Goal: Task Accomplishment & Management: Use online tool/utility

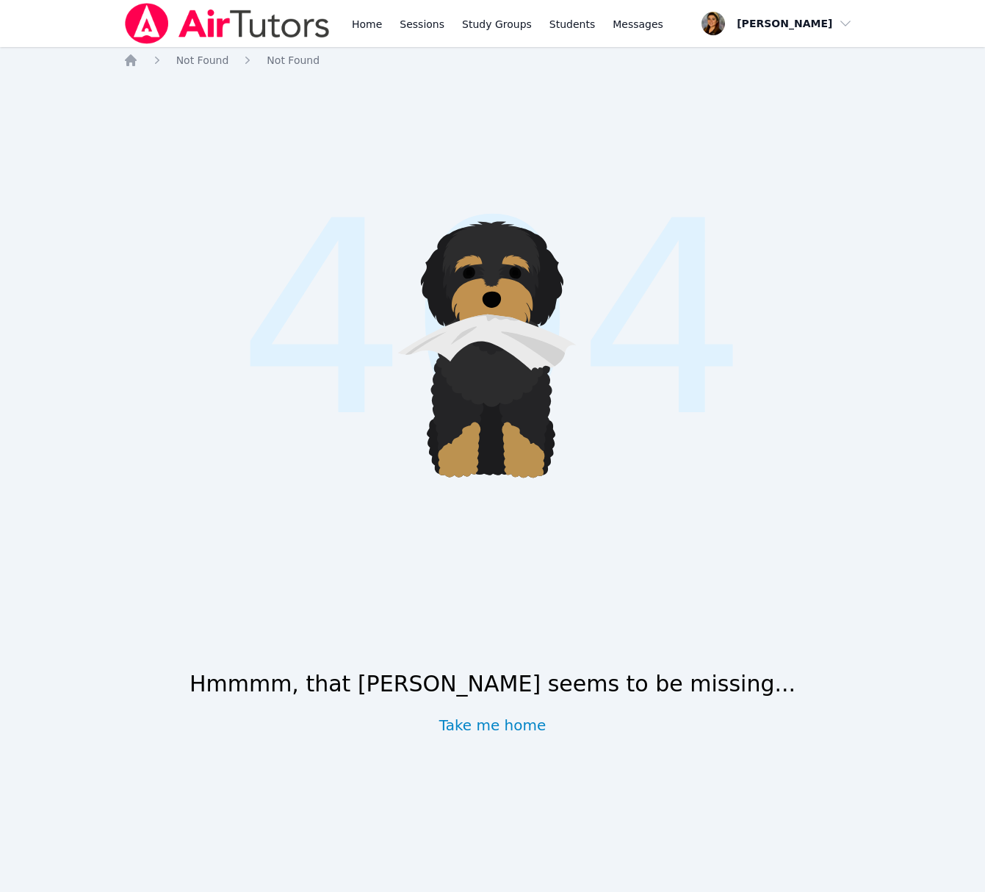
click at [480, 741] on div ".cls-1 { fill: #1c1c1e; } .cls-1, .cls-10, .cls-11, .cls-2, .cls-3, .cls-4, .cl…" at bounding box center [492, 435] width 739 height 713
click at [511, 720] on link "Take me home" at bounding box center [492, 725] width 107 height 21
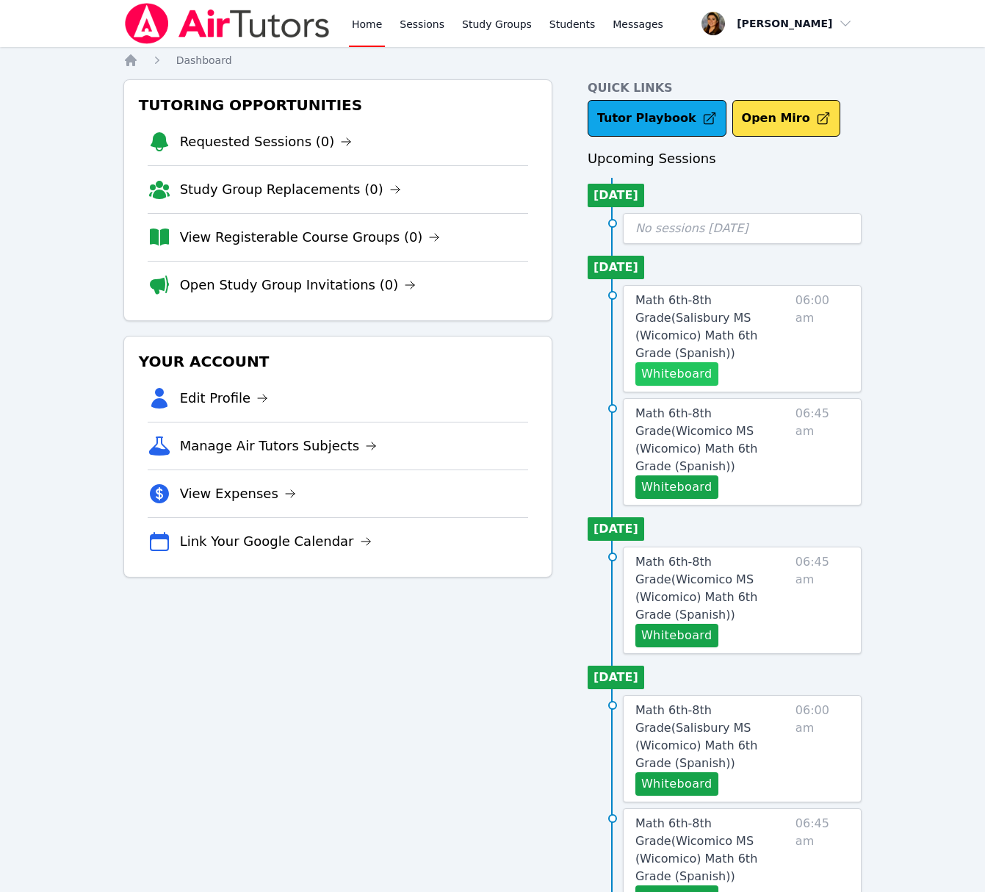
click at [692, 362] on button "Whiteboard" at bounding box center [676, 374] width 83 height 24
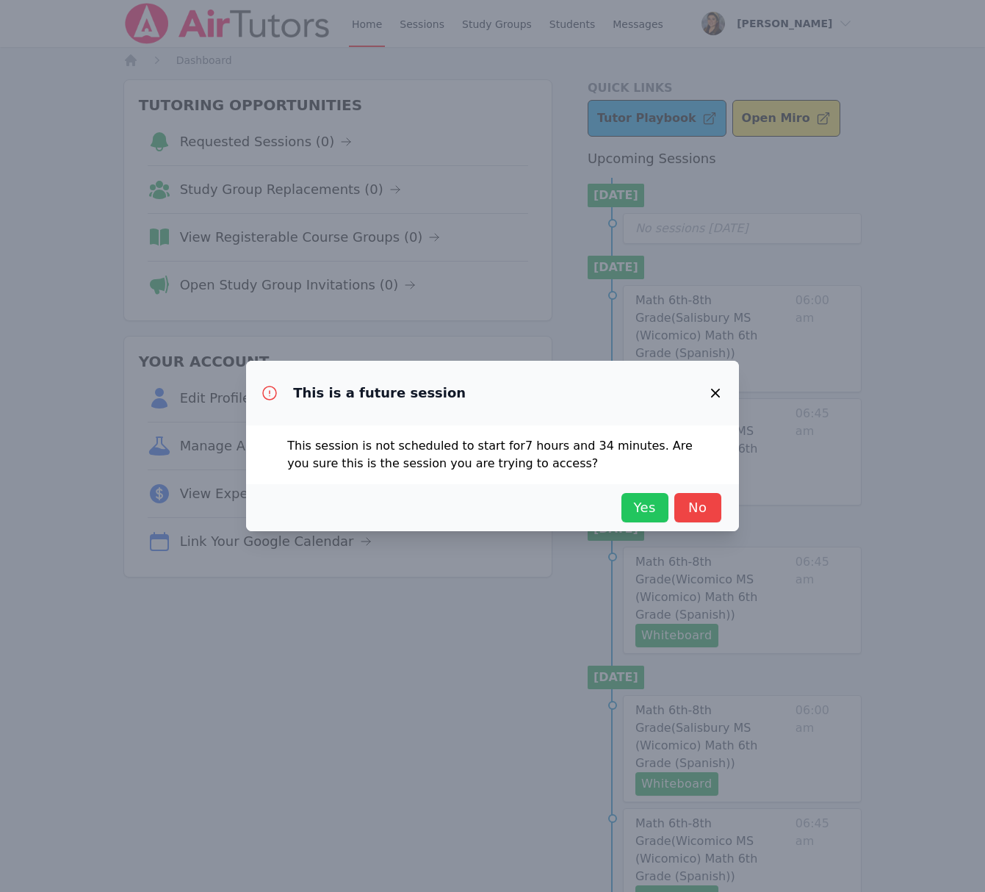
click at [635, 509] on span "Yes" at bounding box center [645, 507] width 32 height 21
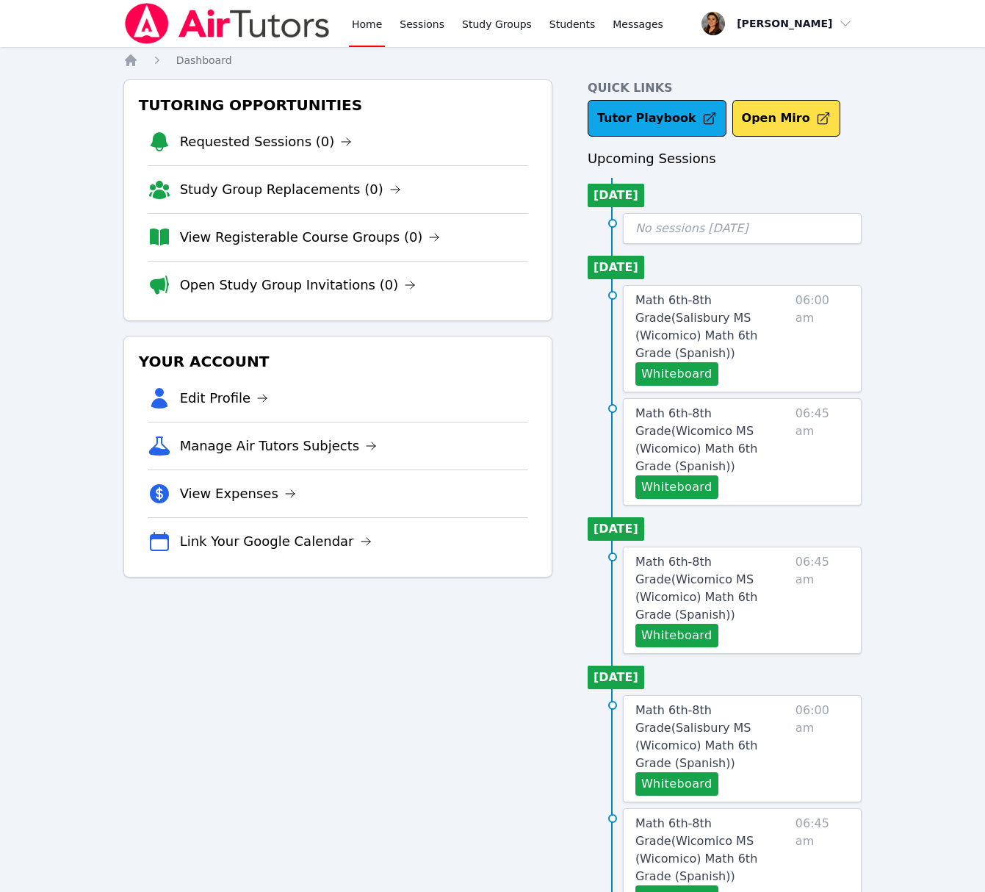
scroll to position [20, 0]
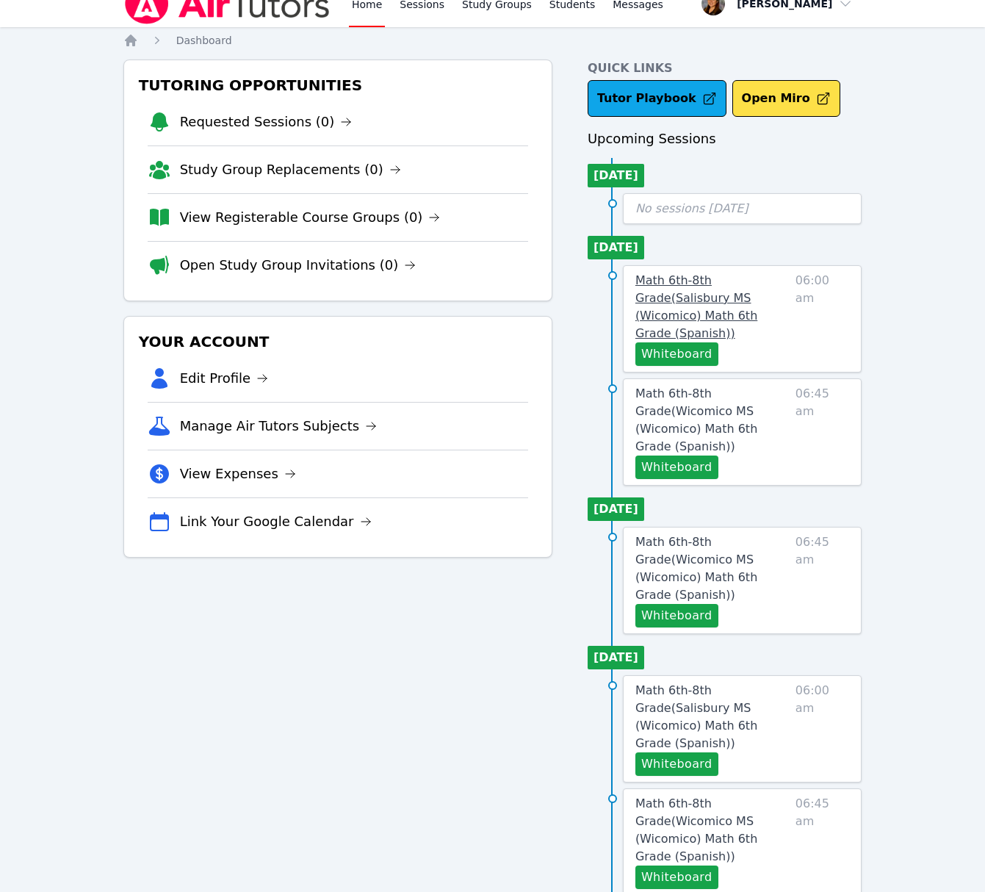
click at [735, 294] on span "Math 6th-8th Grade ( [GEOGRAPHIC_DATA] (Wicomico) Math 6th Grade (Spanish) )" at bounding box center [696, 306] width 122 height 67
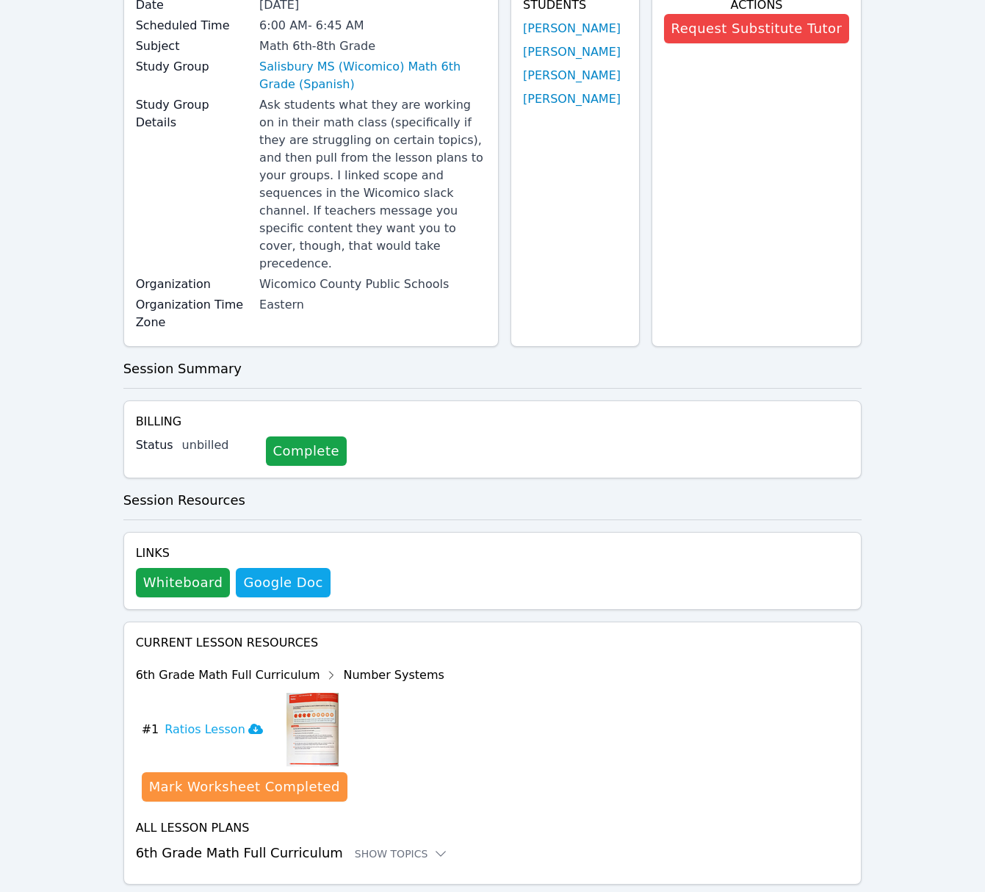
scroll to position [159, 0]
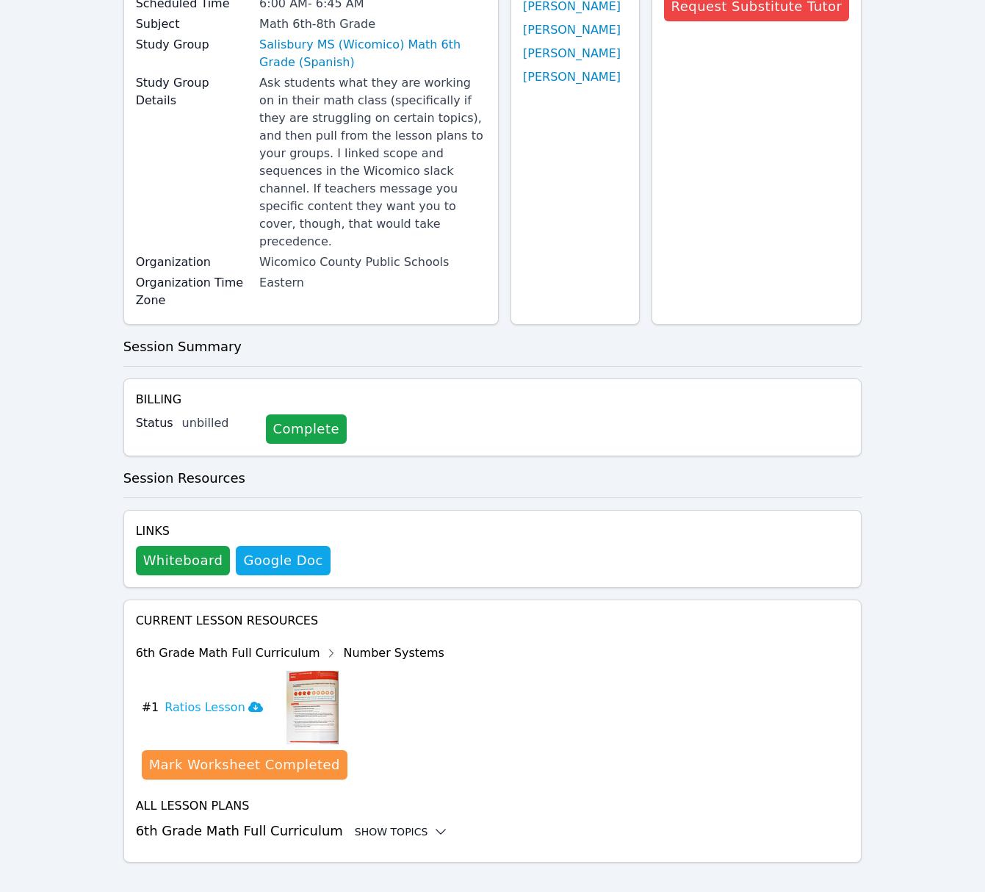
click at [433, 824] on icon at bounding box center [440, 831] width 15 height 15
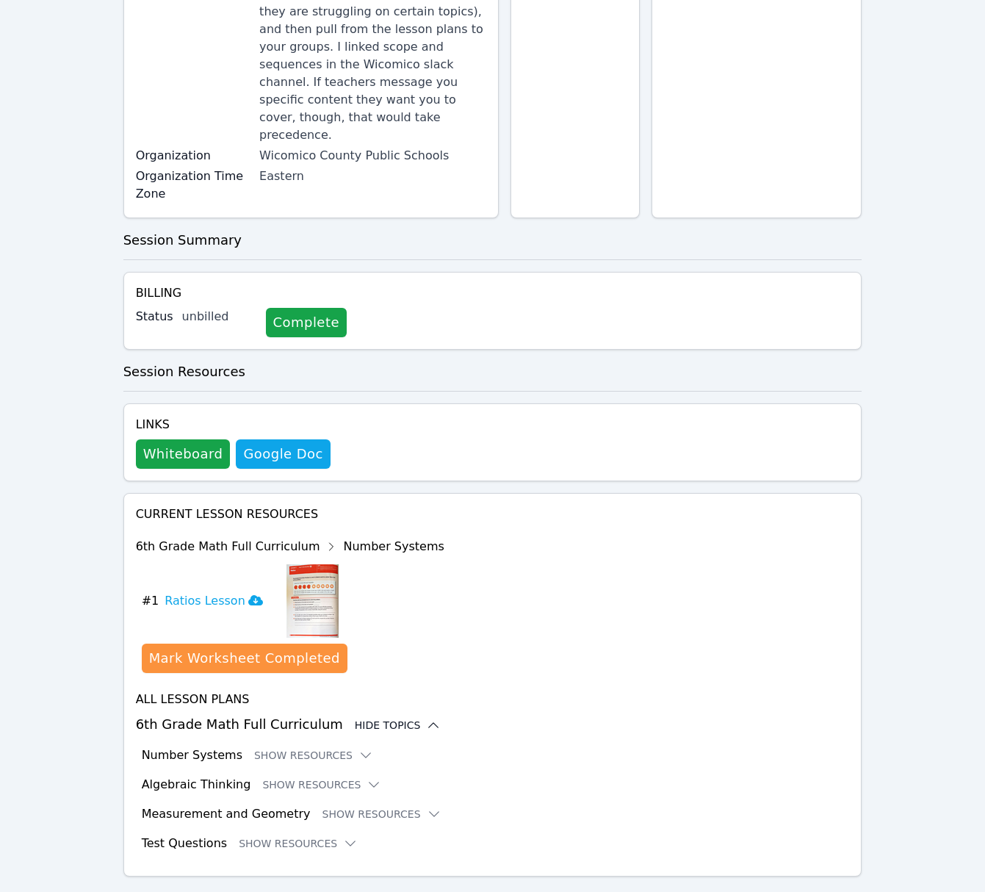
scroll to position [280, 0]
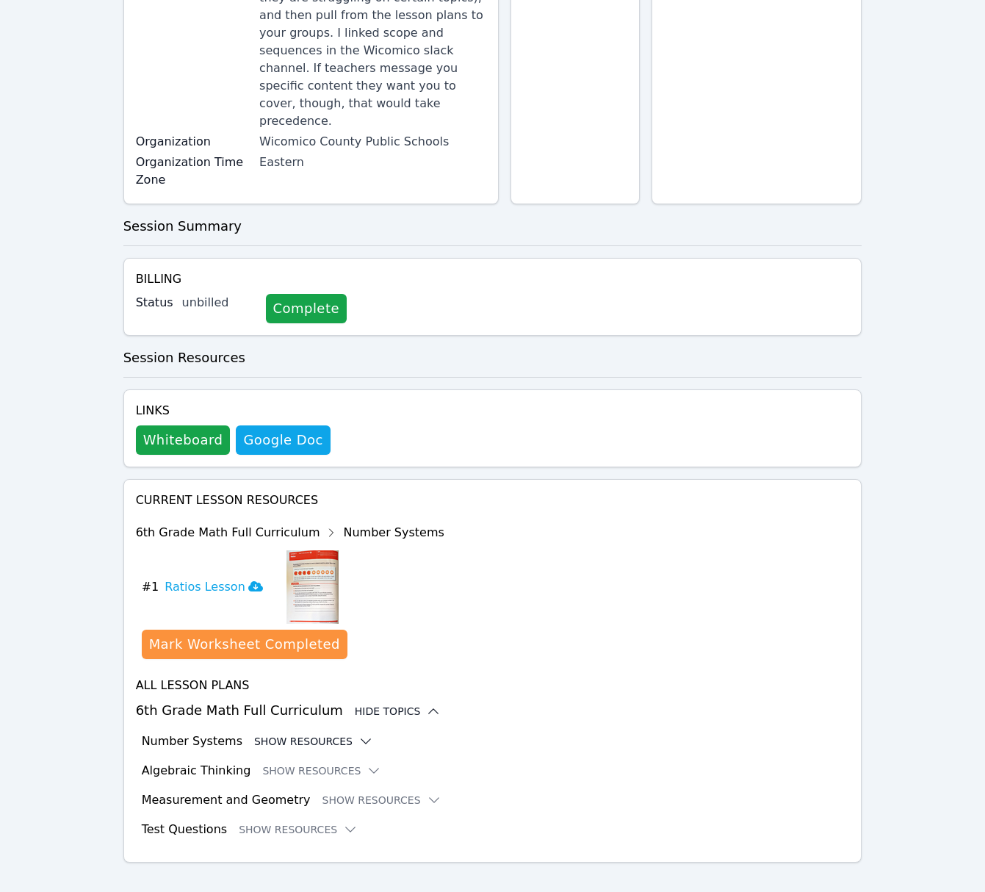
click at [358, 734] on icon at bounding box center [365, 741] width 15 height 15
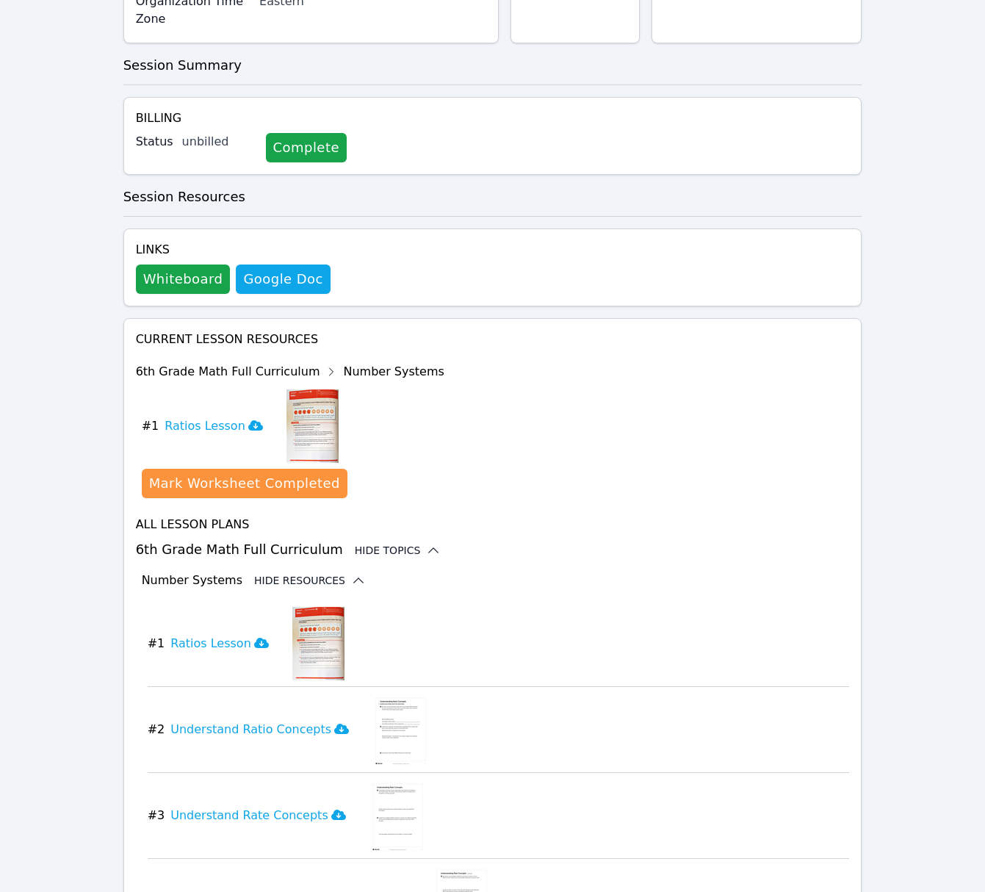
scroll to position [444, 0]
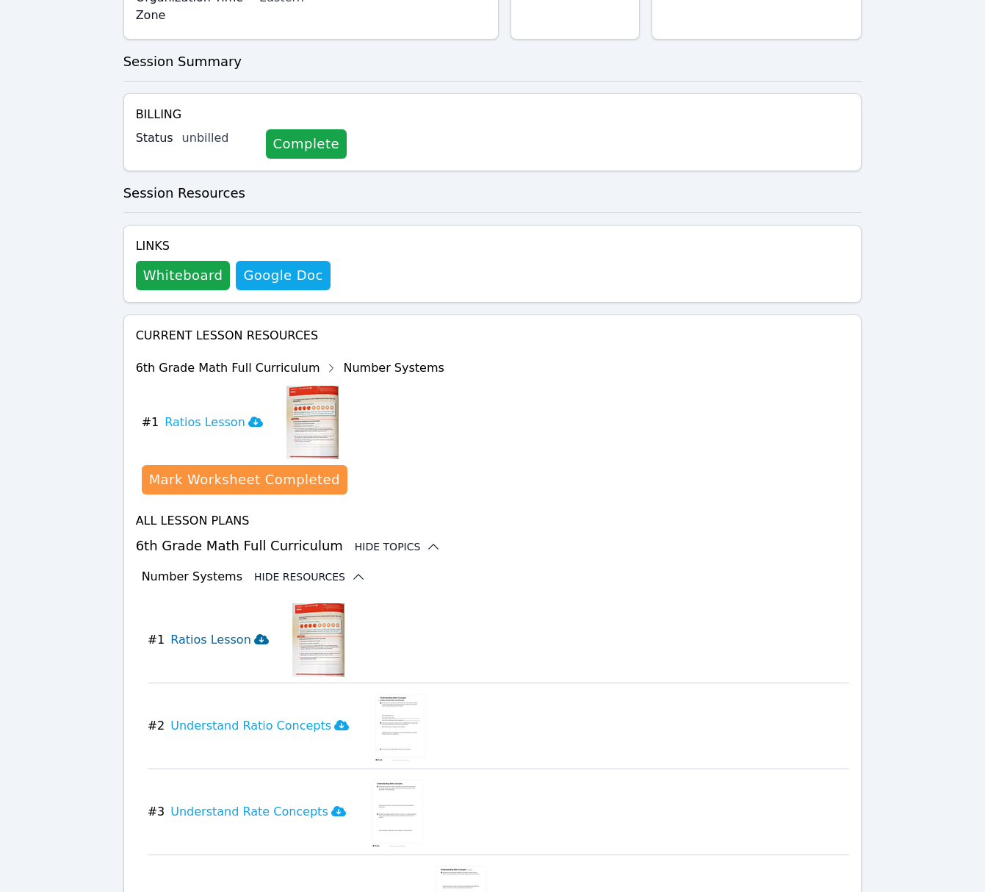
click at [254, 634] on icon at bounding box center [261, 639] width 15 height 10
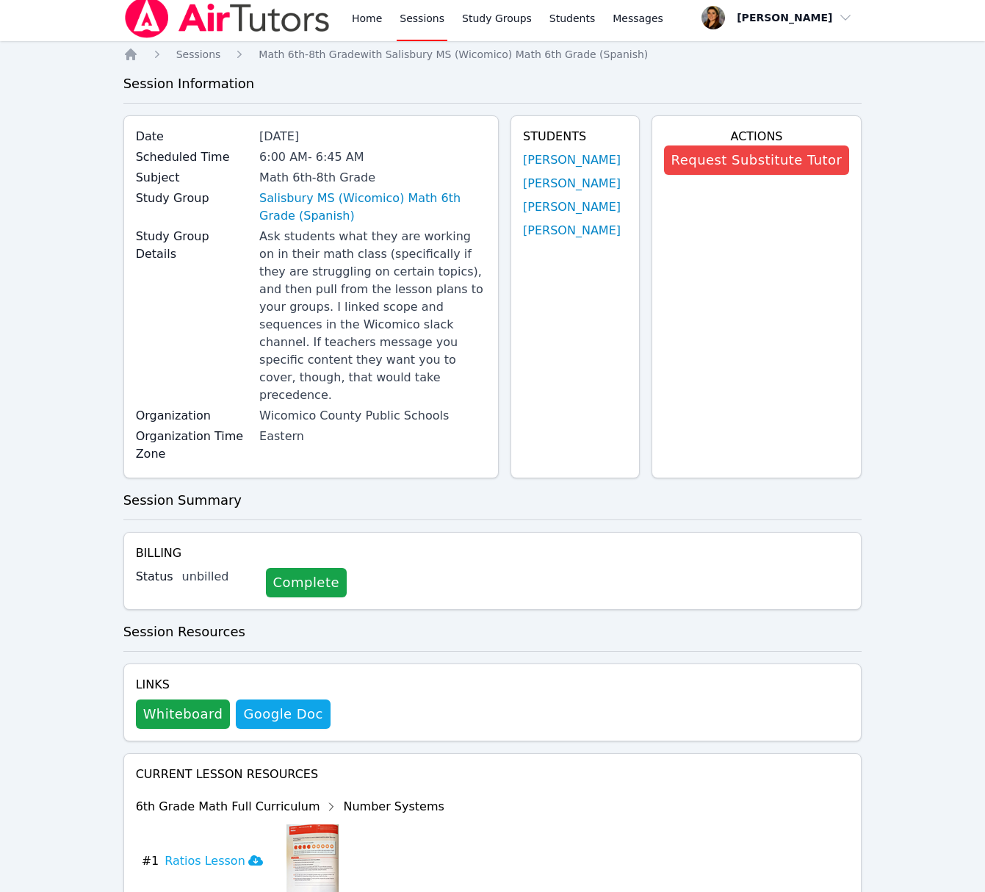
scroll to position [17, 0]
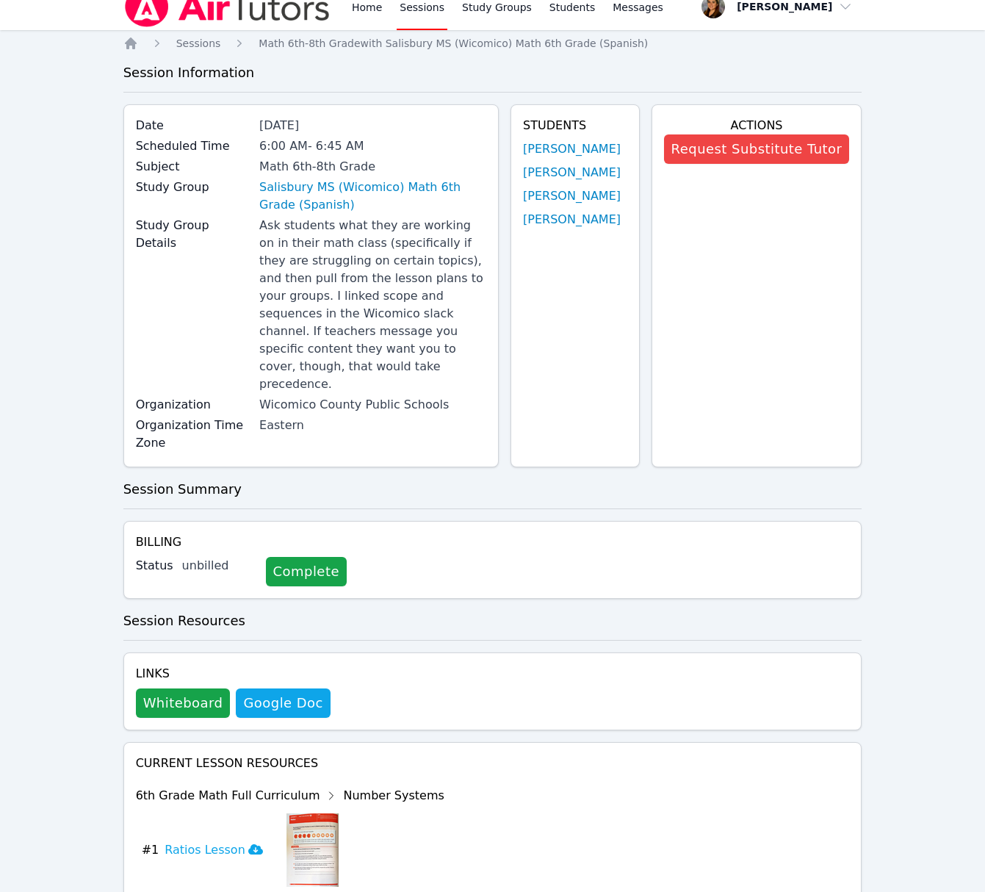
click at [415, 29] on link "Sessions" at bounding box center [422, 6] width 51 height 47
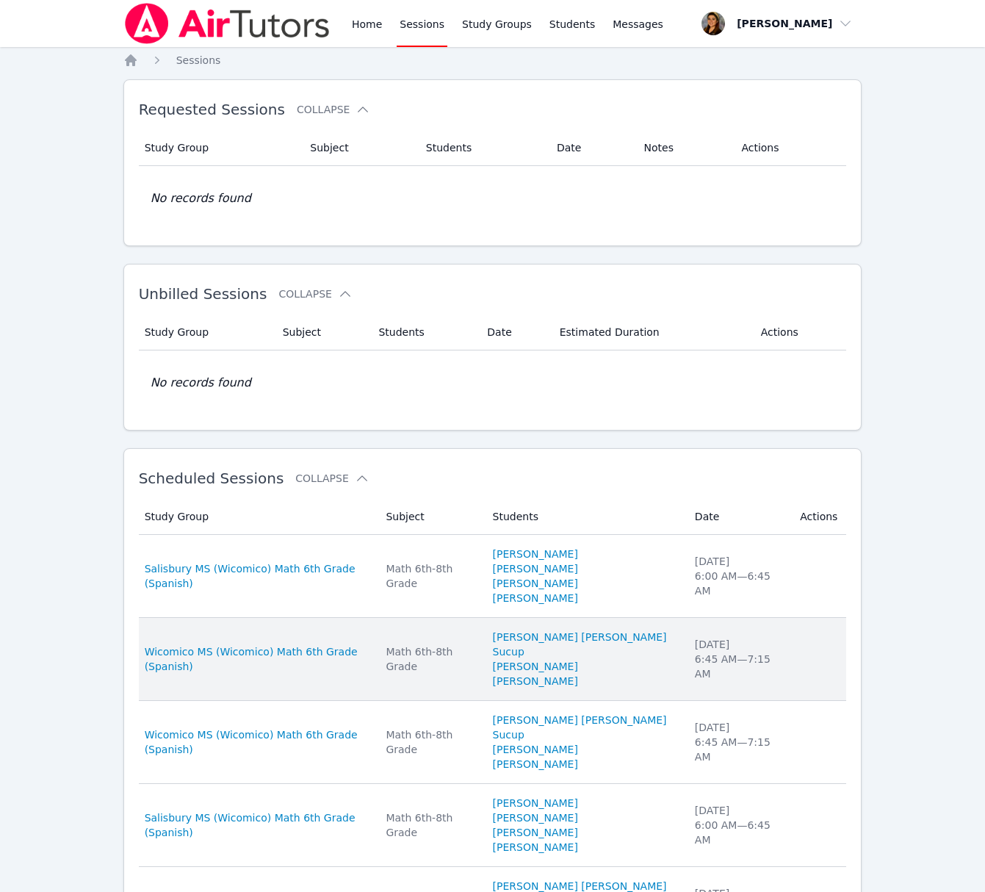
click at [723, 652] on div "[DATE] 6:45 AM — 7:15 AM" at bounding box center [738, 659] width 87 height 44
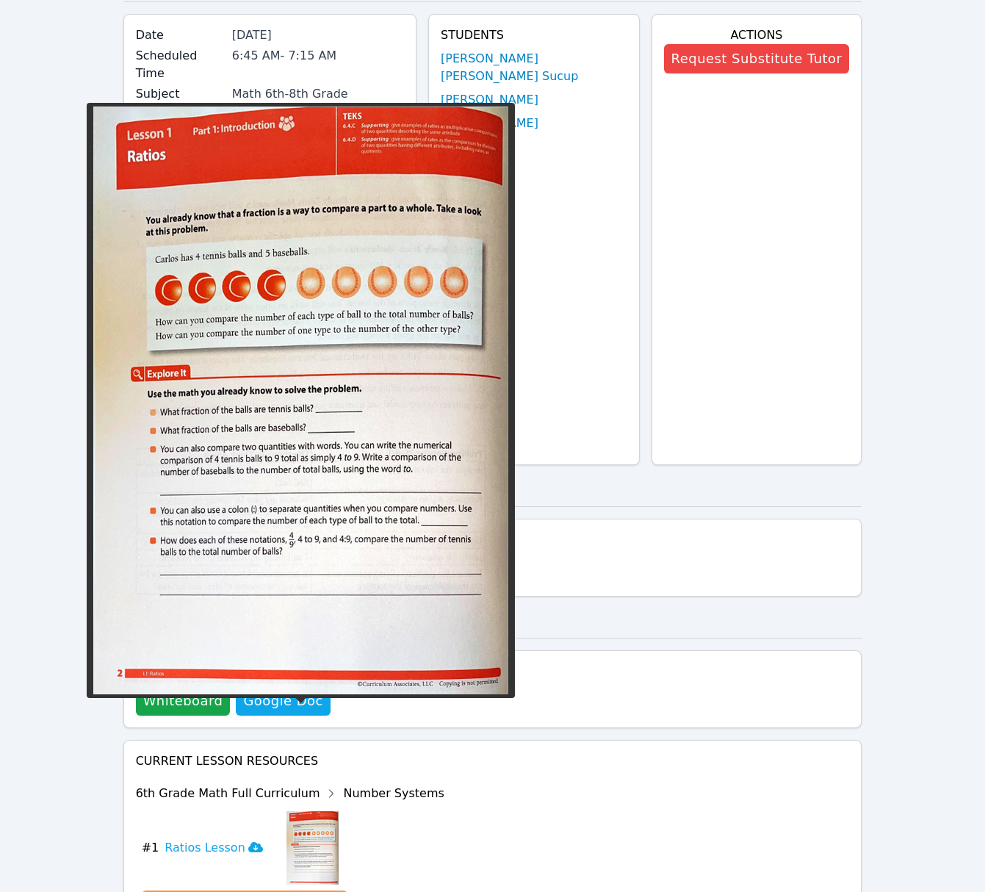
scroll to position [159, 0]
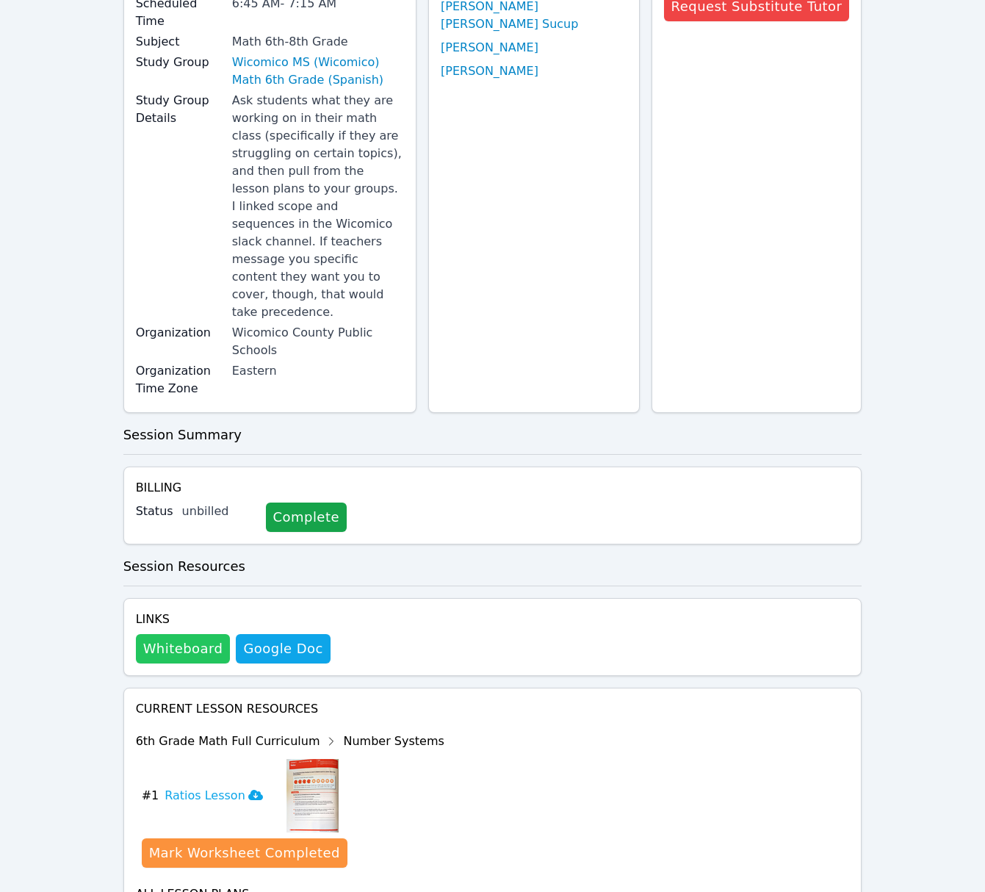
click at [161, 634] on button "Whiteboard" at bounding box center [183, 648] width 95 height 29
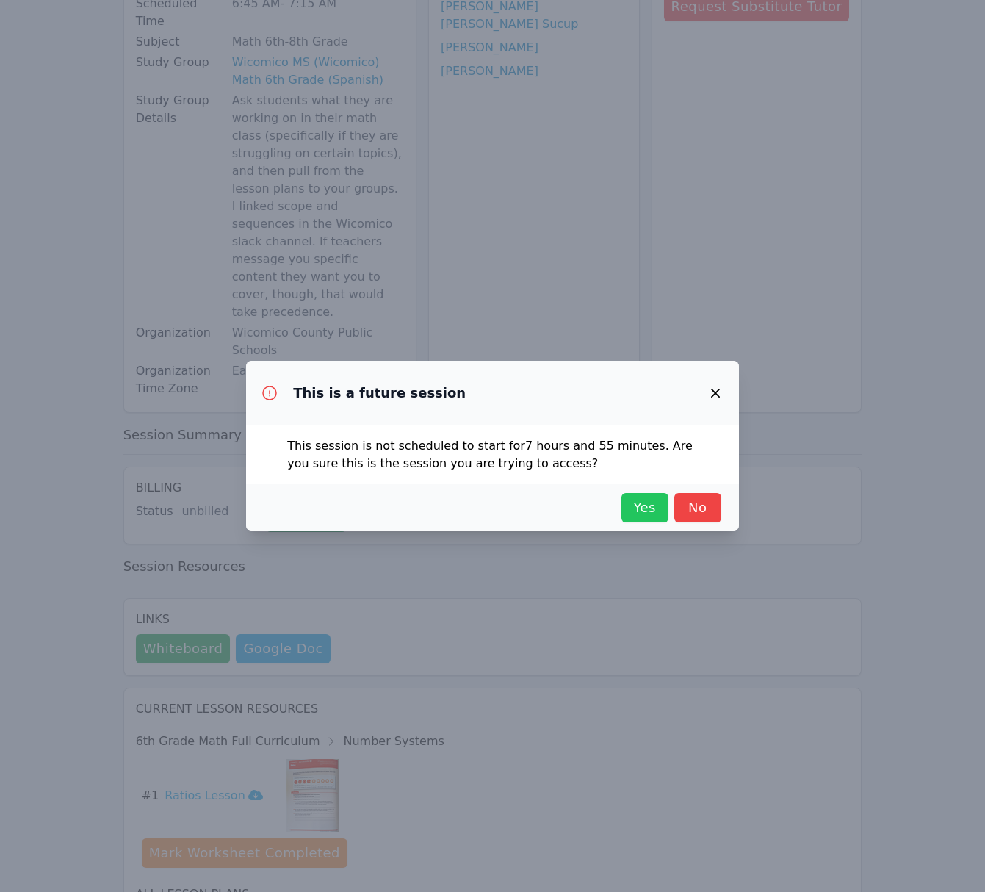
click at [638, 506] on span "Yes" at bounding box center [645, 507] width 32 height 21
